Goal: Task Accomplishment & Management: Manage account settings

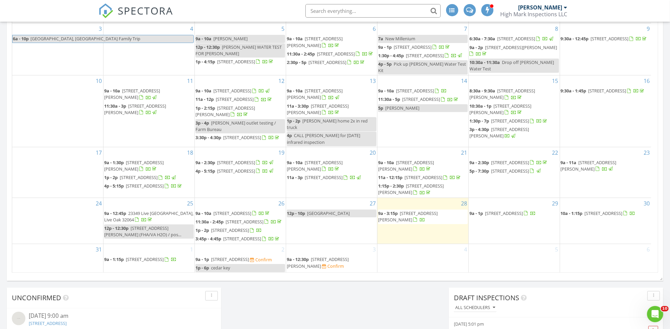
click at [418, 210] on span "4777 180th St, Wellborn 32094" at bounding box center [408, 216] width 60 height 13
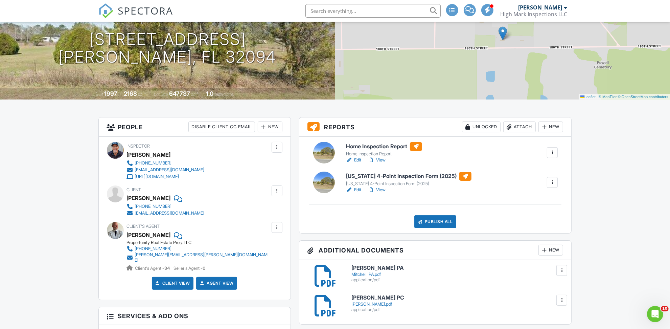
click at [357, 160] on link "Edit" at bounding box center [353, 160] width 15 height 7
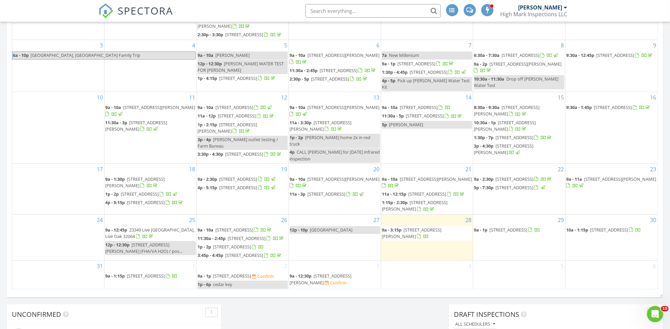
scroll to position [339, 0]
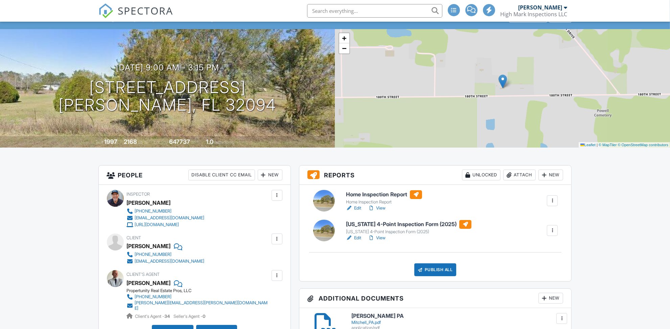
scroll to position [50, 0]
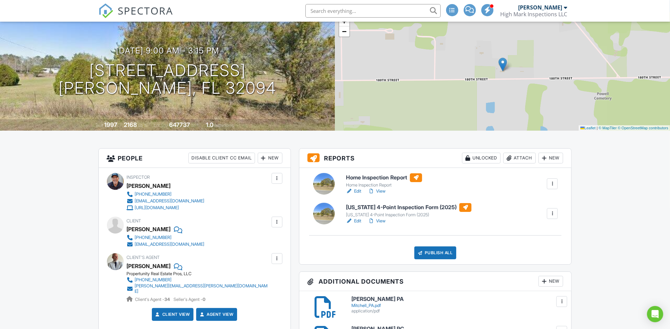
click at [357, 190] on link "Edit" at bounding box center [353, 191] width 15 height 7
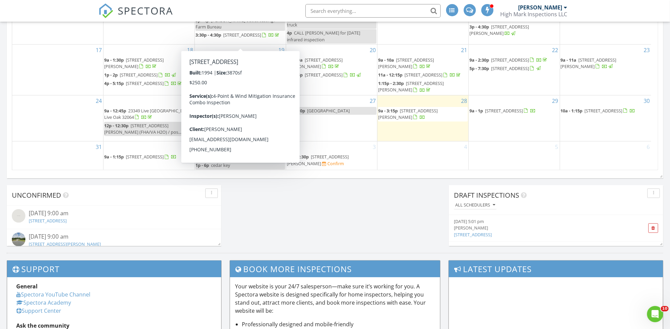
scroll to position [457, 0]
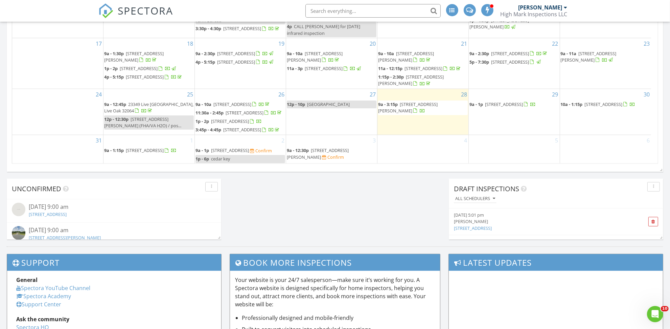
click at [414, 101] on span "[STREET_ADDRESS][PERSON_NAME]" at bounding box center [408, 107] width 60 height 13
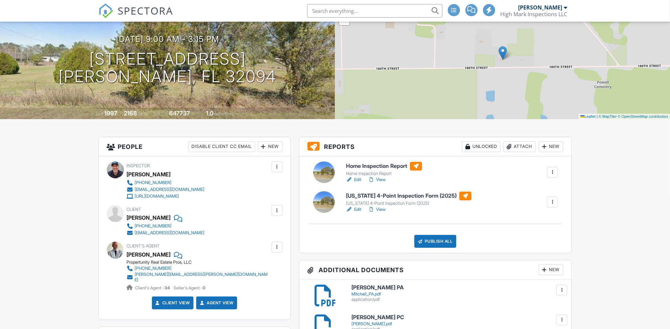
click at [381, 209] on link "View" at bounding box center [377, 209] width 18 height 7
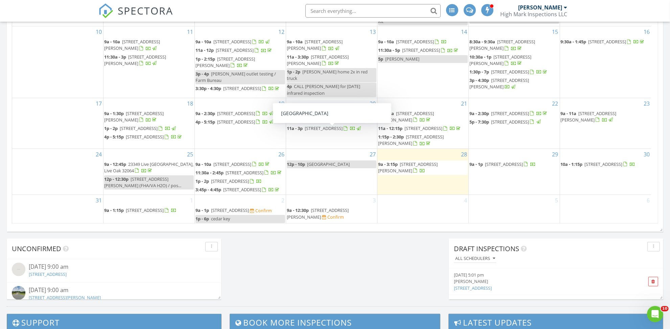
scroll to position [410, 0]
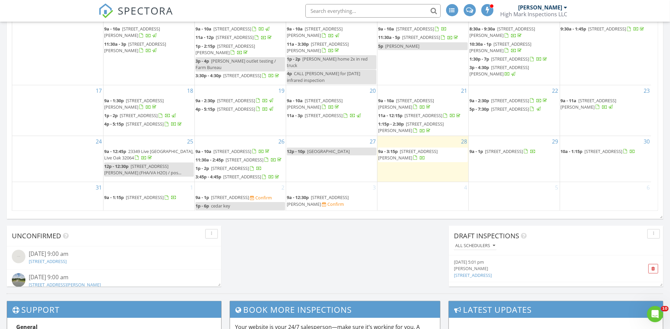
click at [412, 148] on span "[STREET_ADDRESS][PERSON_NAME]" at bounding box center [408, 154] width 60 height 13
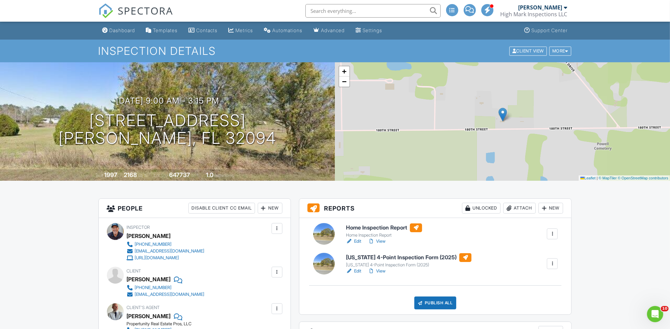
click at [381, 272] on link "View" at bounding box center [377, 270] width 18 height 7
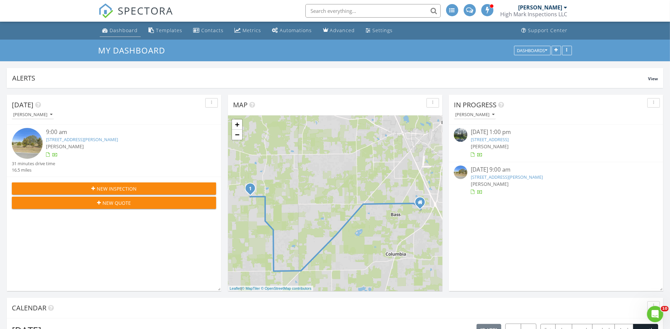
click at [118, 33] on div "Dashboard" at bounding box center [124, 30] width 28 height 6
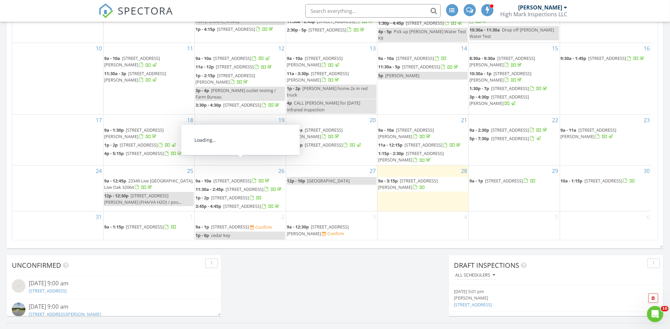
scroll to position [382, 0]
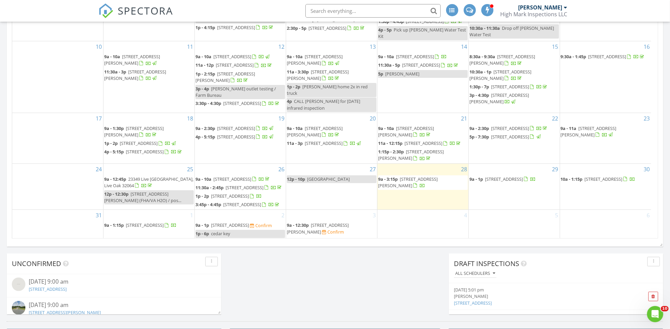
click at [433, 176] on span "[STREET_ADDRESS][PERSON_NAME]" at bounding box center [408, 182] width 60 height 13
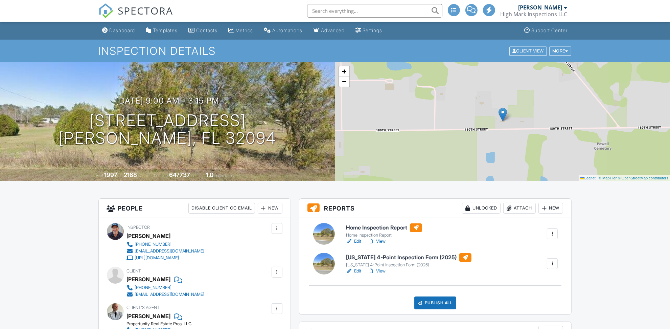
click at [383, 242] on link "View" at bounding box center [377, 241] width 18 height 7
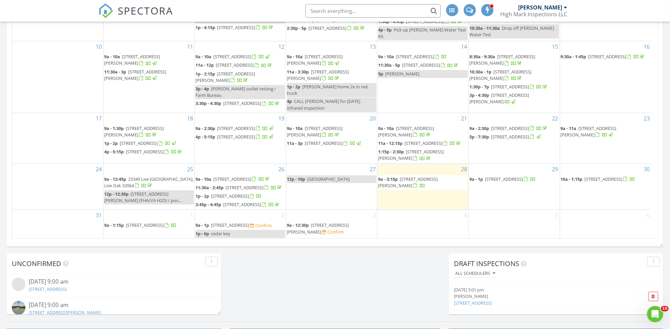
scroll to position [100, 0]
click at [416, 176] on span "4777 180th St, Wellborn 32094" at bounding box center [408, 182] width 60 height 13
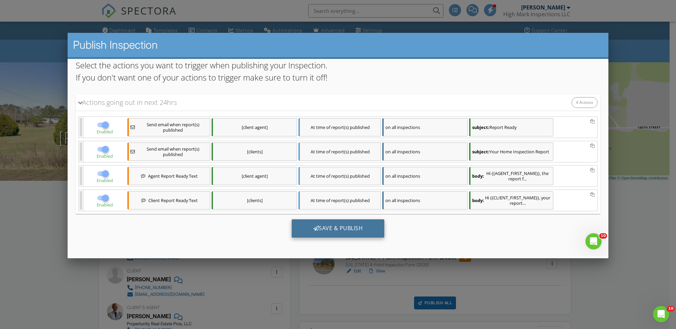
click at [341, 229] on div "Save & Publish" at bounding box center [338, 228] width 93 height 18
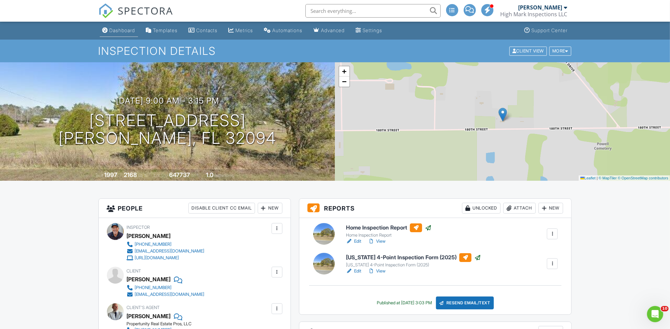
click at [117, 30] on div "Dashboard" at bounding box center [123, 30] width 26 height 6
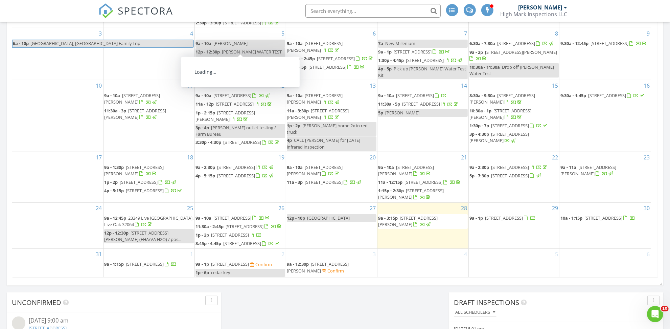
scroll to position [350, 0]
